Goal: Information Seeking & Learning: Learn about a topic

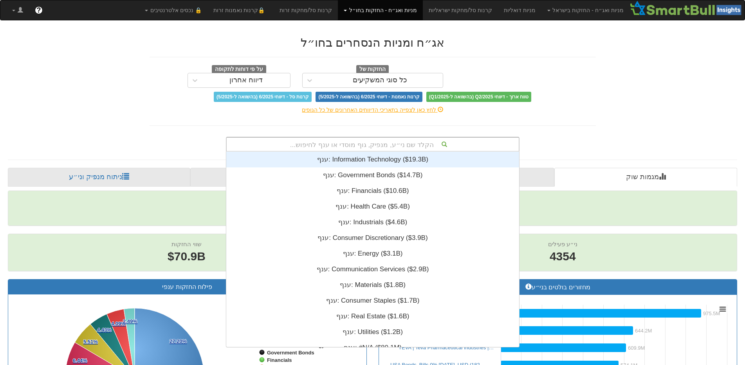
click at [405, 145] on div "הקלד שם ני״ע, מנפיק, גוף מוסדי או ענף לחיפוש..." at bounding box center [373, 143] width 292 height 13
click at [405, 143] on div "הקלד שם ני״ע, מנפיק, גוף מוסדי או ענף לחיפוש..." at bounding box center [373, 143] width 292 height 13
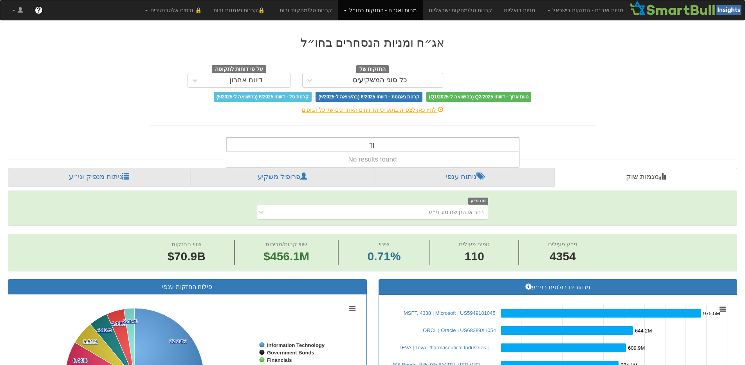
type input "ן"
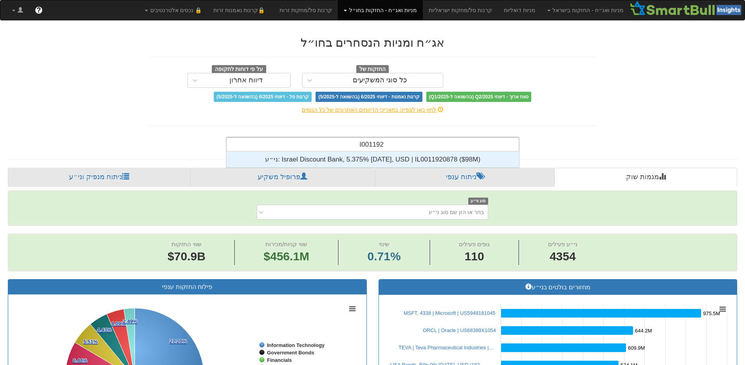
scroll to position [16, 0]
type input "il0011920878"
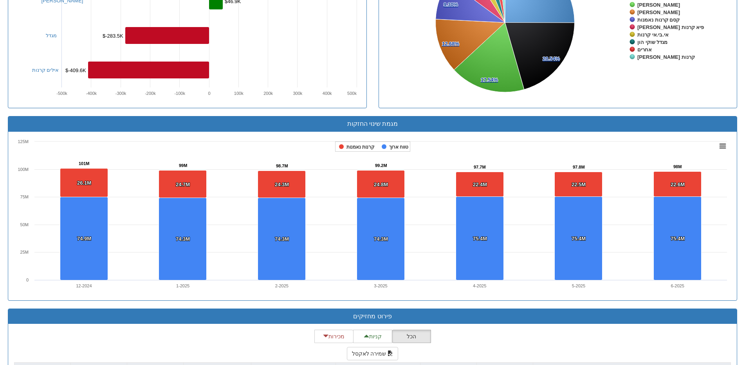
scroll to position [560, 0]
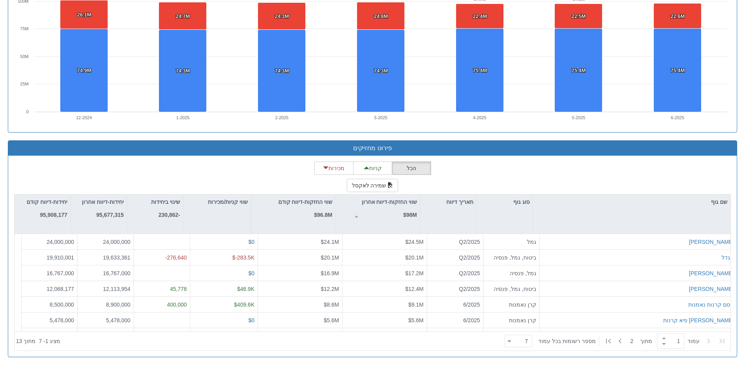
click at [511, 340] on icon at bounding box center [510, 341] width 4 height 2
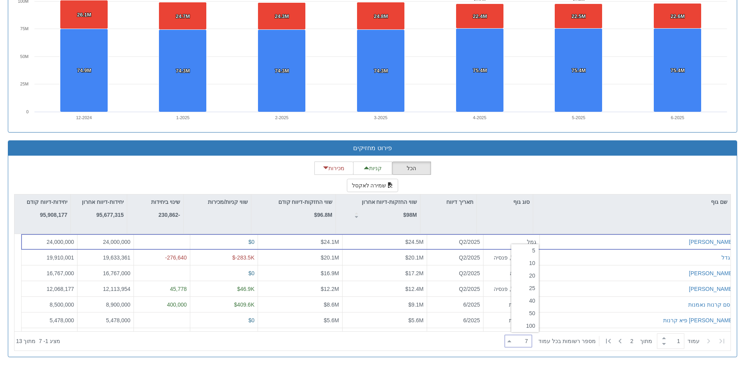
click at [529, 273] on div "20" at bounding box center [524, 275] width 27 height 13
type input "20"
